Goal: Information Seeking & Learning: Learn about a topic

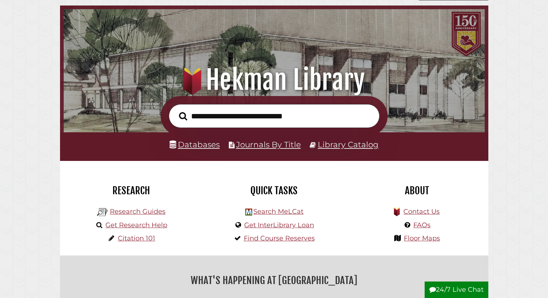
scroll to position [51, 0]
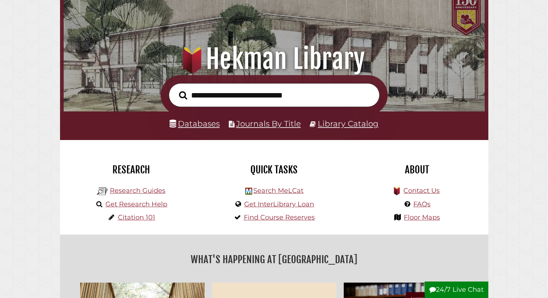
click at [195, 122] on link "Databases" at bounding box center [194, 124] width 50 height 10
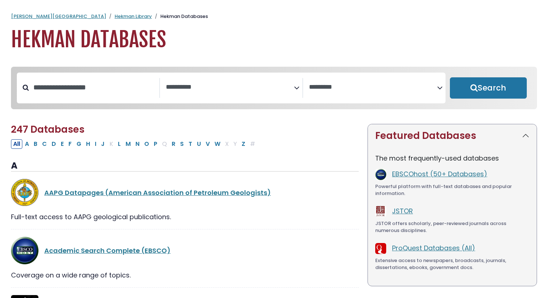
select select "Database Subject Filter"
select select "Database Vendors Filter"
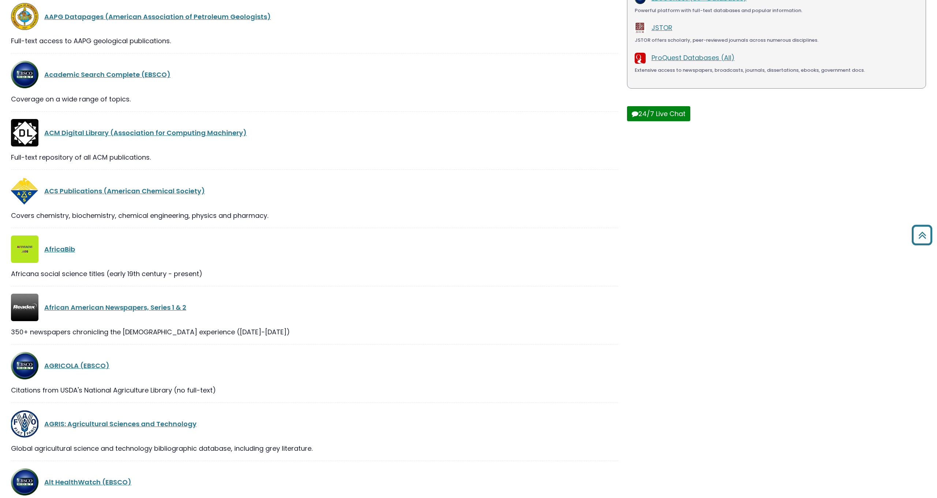
scroll to position [173, 0]
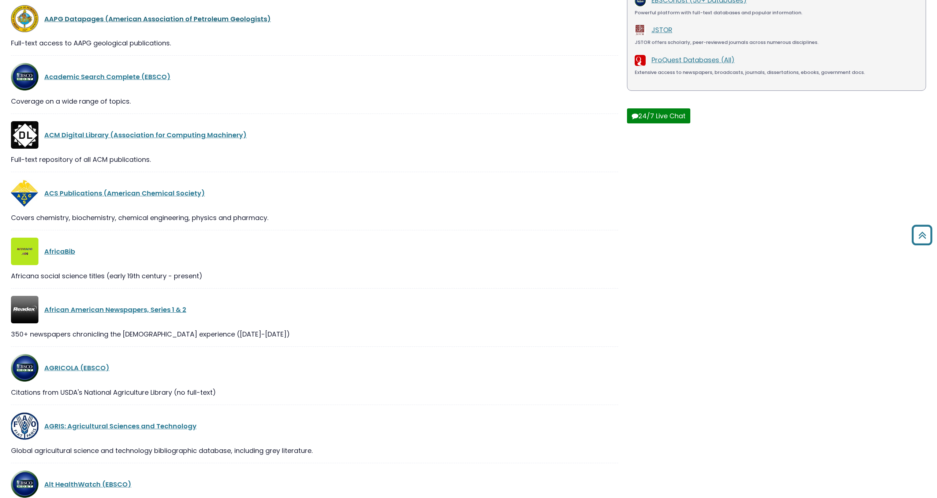
click at [120, 23] on link "AAPG Datapages (American Association of Petroleum Geologists)" at bounding box center [157, 18] width 227 height 9
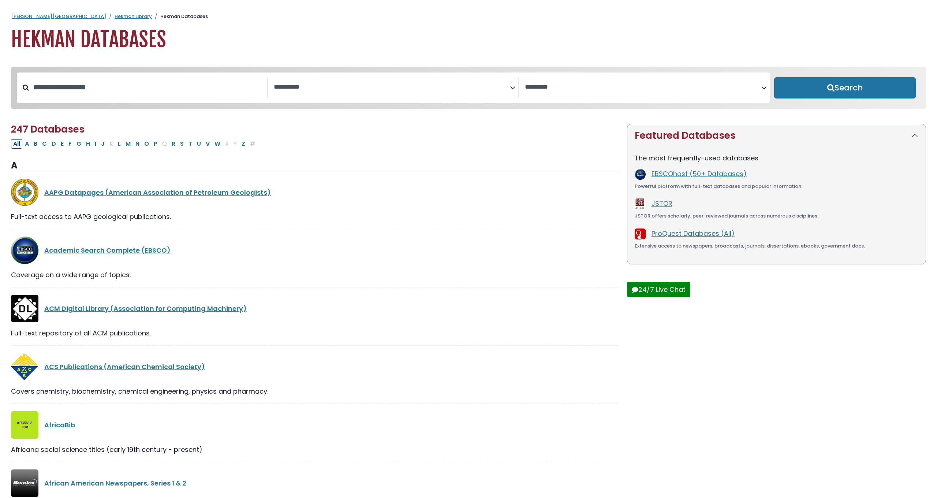
scroll to position [0, 0]
click at [296, 89] on textarea "Search" at bounding box center [392, 87] width 236 height 8
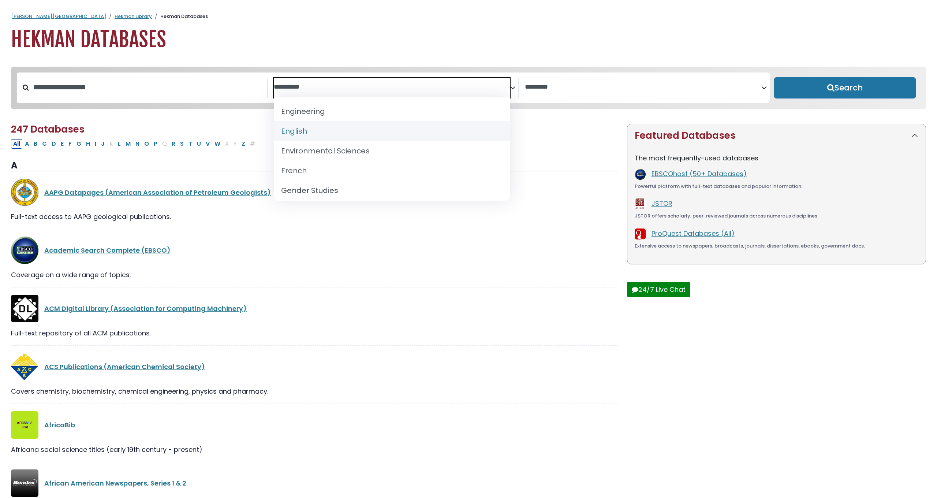
scroll to position [281, 0]
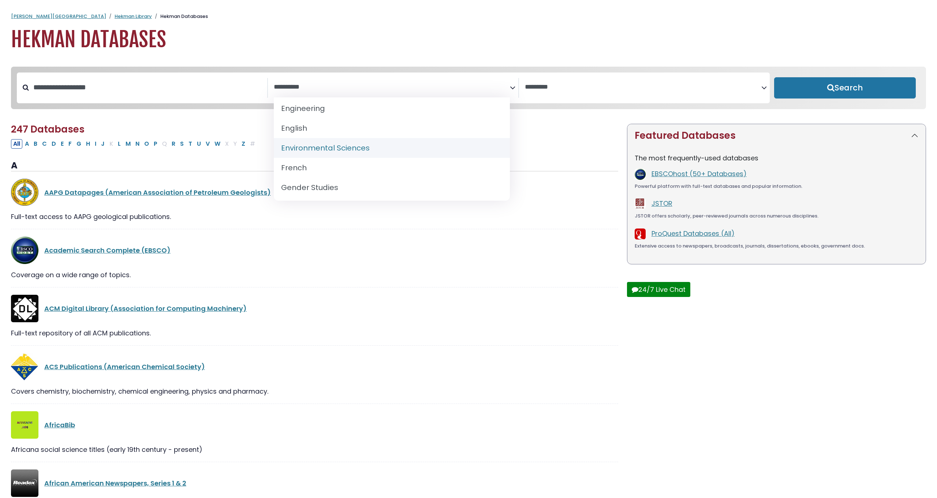
select select "*****"
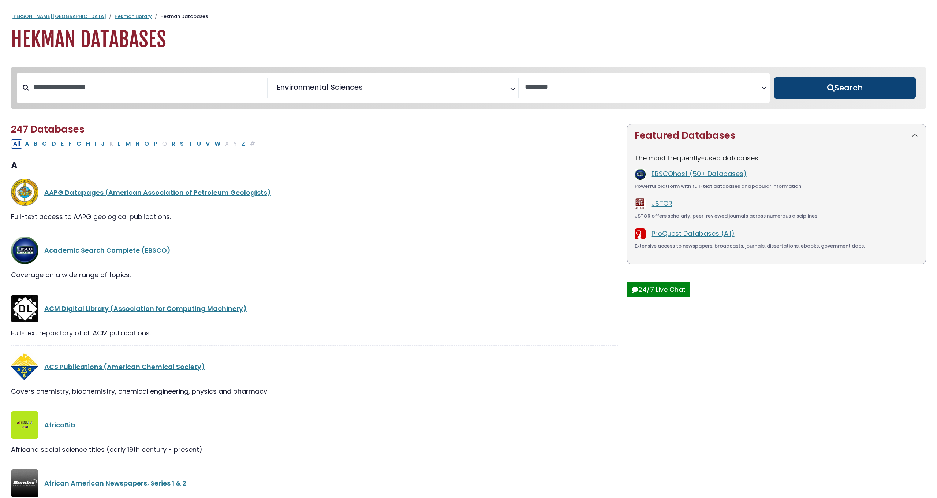
click at [548, 87] on button "Search" at bounding box center [845, 87] width 142 height 21
select select "Database Vendors Filter"
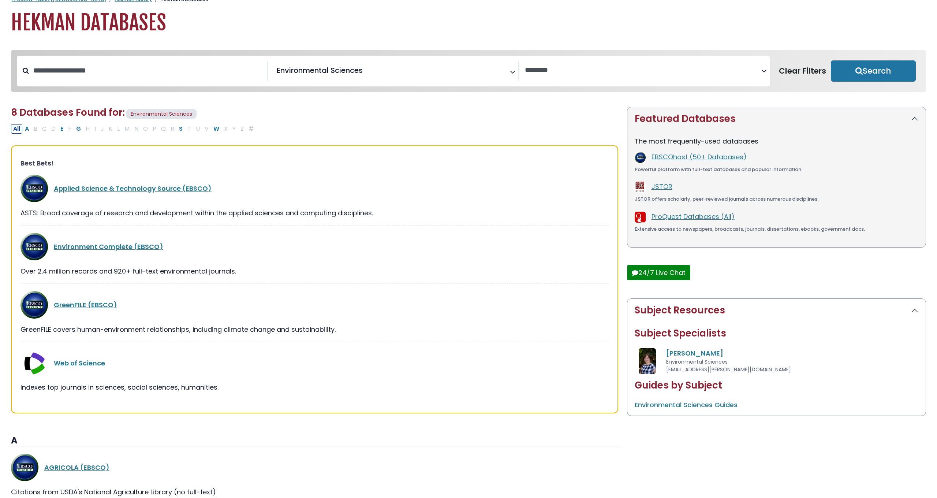
scroll to position [17, 0]
click at [91, 297] on link "Web of Science" at bounding box center [79, 362] width 51 height 9
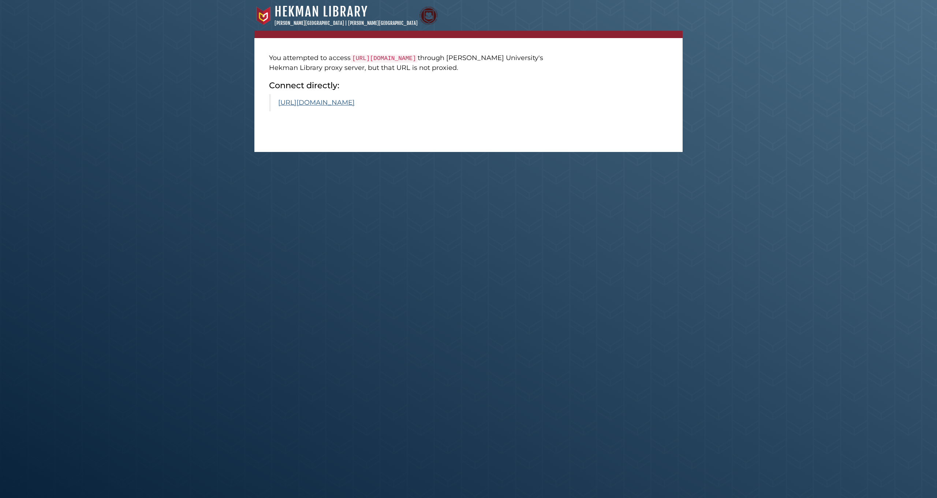
click at [334, 104] on link "https://archives.datapages.com" at bounding box center [316, 102] width 76 height 8
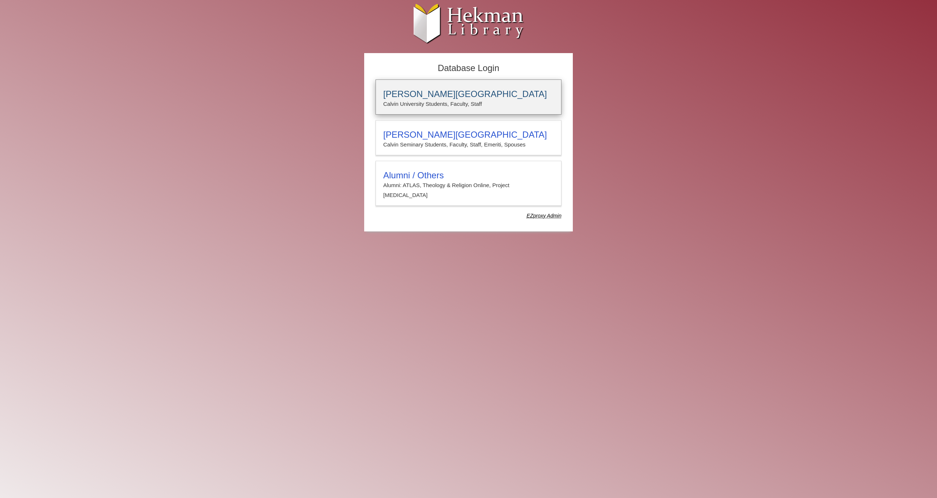
click at [399, 93] on h3 "[PERSON_NAME][GEOGRAPHIC_DATA]" at bounding box center [468, 94] width 171 height 10
